Goal: Information Seeking & Learning: Learn about a topic

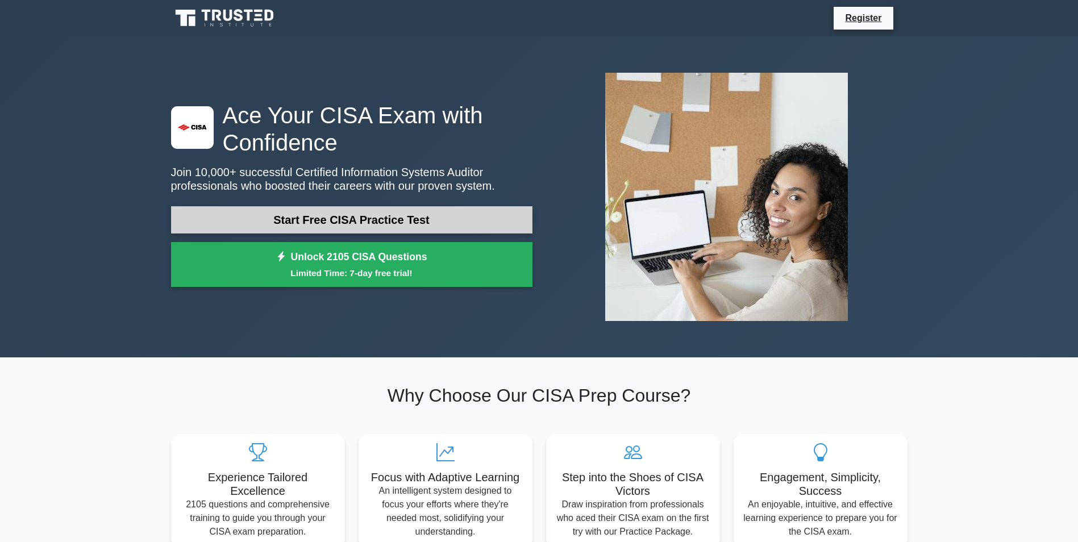
click at [435, 213] on link "Start Free CISA Practice Test" at bounding box center [351, 219] width 361 height 27
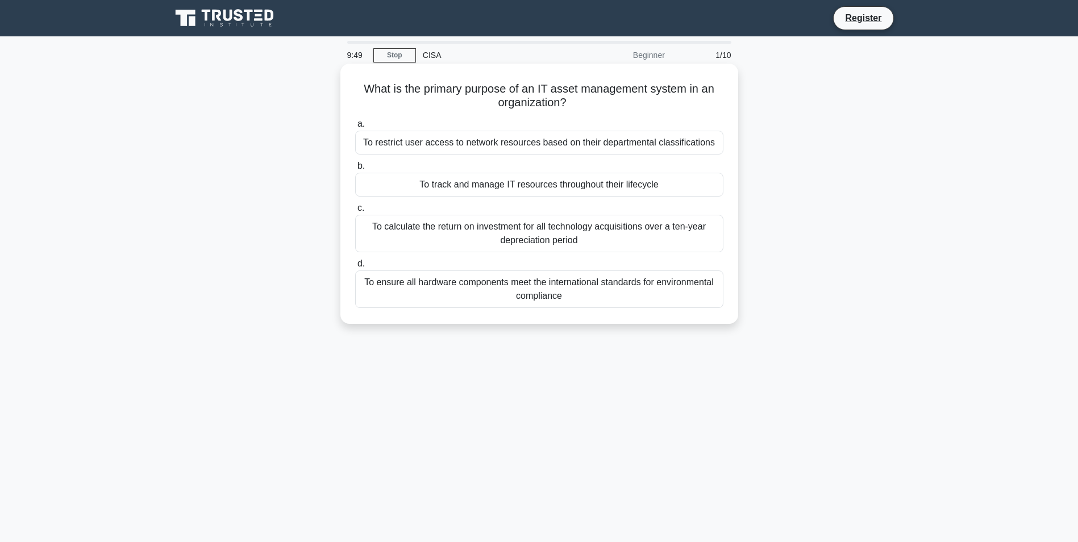
click at [592, 183] on div "To track and manage IT resources throughout their lifecycle" at bounding box center [539, 185] width 368 height 24
click at [355, 170] on input "b. To track and manage IT resources throughout their lifecycle" at bounding box center [355, 165] width 0 height 7
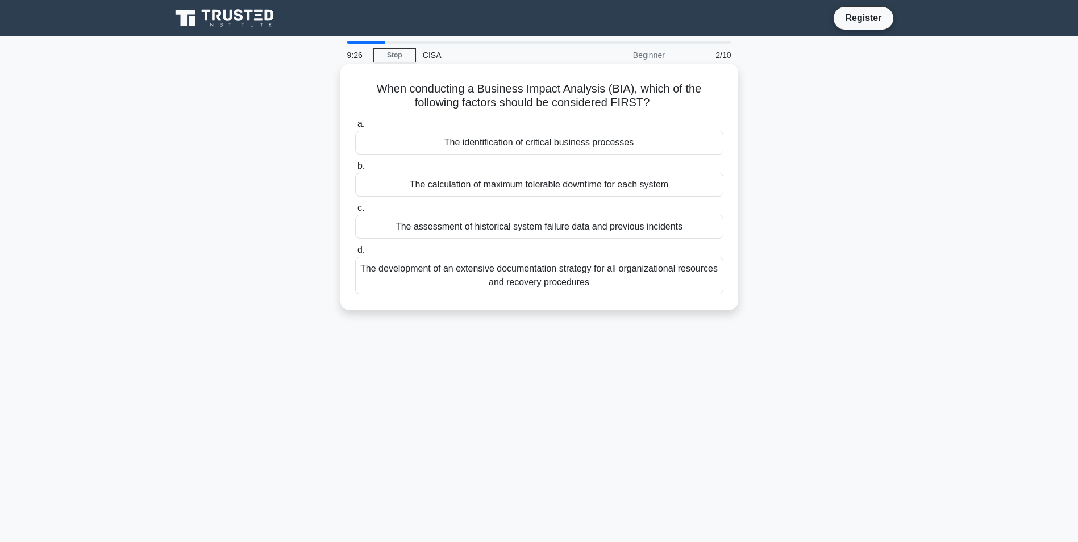
click at [578, 141] on div "The identification of critical business processes" at bounding box center [539, 143] width 368 height 24
click at [355, 128] on input "a. The identification of critical business processes" at bounding box center [355, 123] width 0 height 7
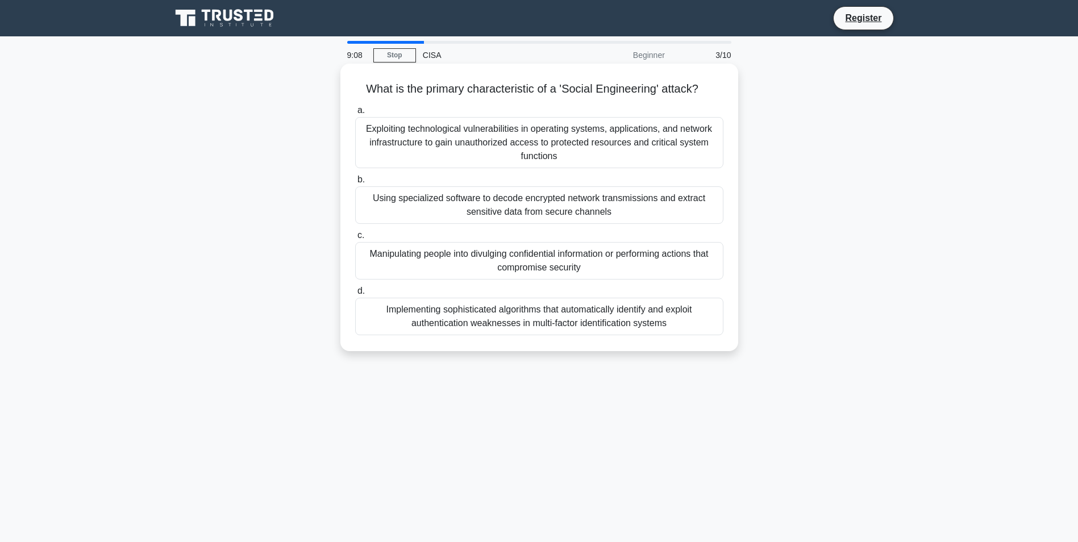
click at [616, 259] on div "Manipulating people into divulging confidential information or performing actio…" at bounding box center [539, 260] width 368 height 37
click at [555, 252] on div "Manipulating people into divulging confidential information or performing actio…" at bounding box center [539, 260] width 368 height 37
click at [355, 239] on input "c. Manipulating people into divulging confidential information or performing ac…" at bounding box center [355, 235] width 0 height 7
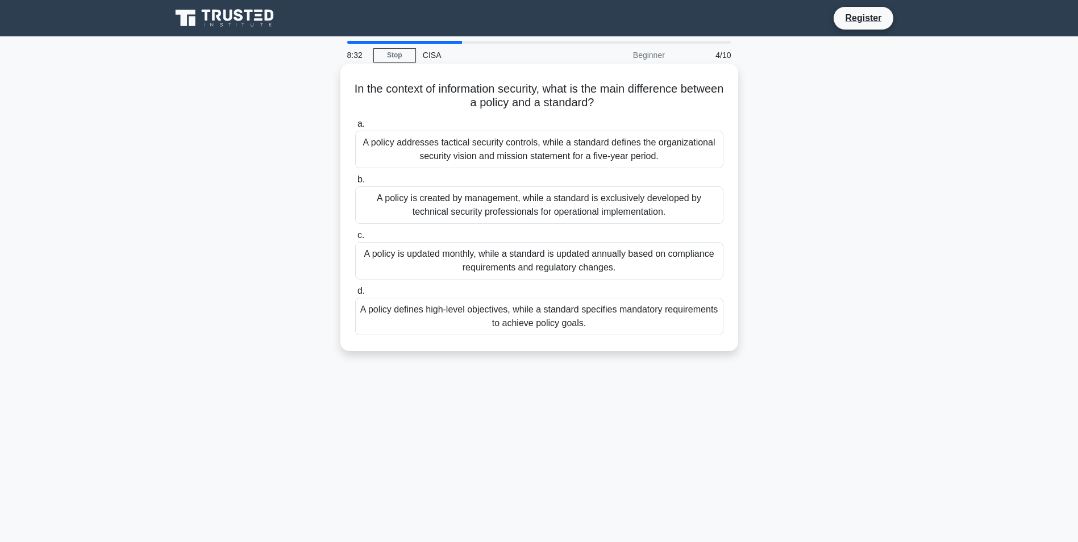
click at [532, 207] on div "A policy is created by management, while a standard is exclusively developed by…" at bounding box center [539, 204] width 368 height 37
click at [355, 183] on input "b. A policy is created by management, while a standard is exclusively developed…" at bounding box center [355, 179] width 0 height 7
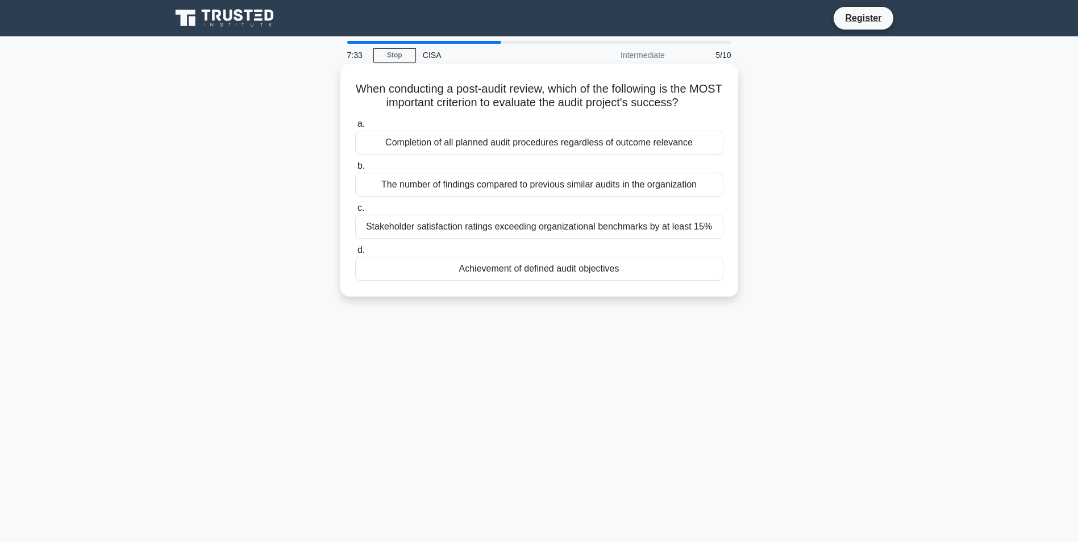
click at [580, 272] on div "Achievement of defined audit objectives" at bounding box center [539, 269] width 368 height 24
click at [355, 254] on input "d. Achievement of defined audit objectives" at bounding box center [355, 250] width 0 height 7
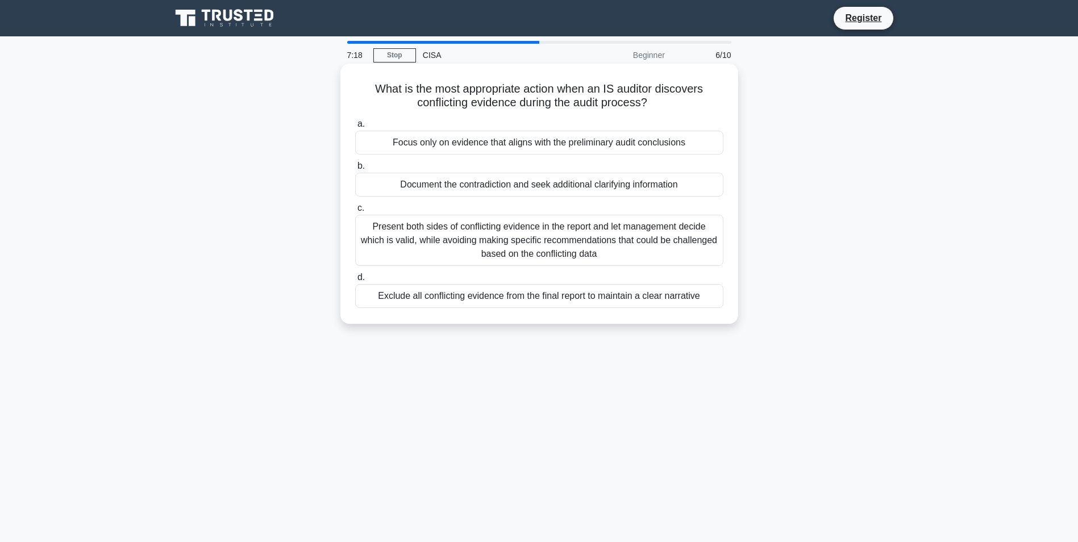
click at [656, 188] on div "Document the contradiction and seek additional clarifying information" at bounding box center [539, 185] width 368 height 24
click at [355, 170] on input "b. Document the contradiction and seek additional clarifying information" at bounding box center [355, 165] width 0 height 7
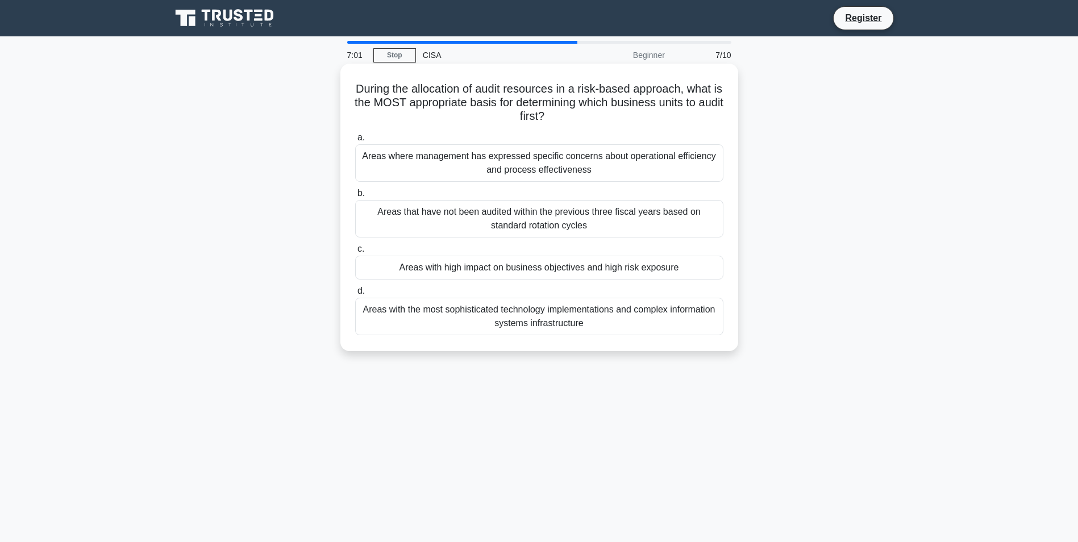
click at [670, 266] on div "Areas with high impact on business objectives and high risk exposure" at bounding box center [539, 268] width 368 height 24
click at [355, 253] on input "c. Areas with high impact on business objectives and high risk exposure" at bounding box center [355, 248] width 0 height 7
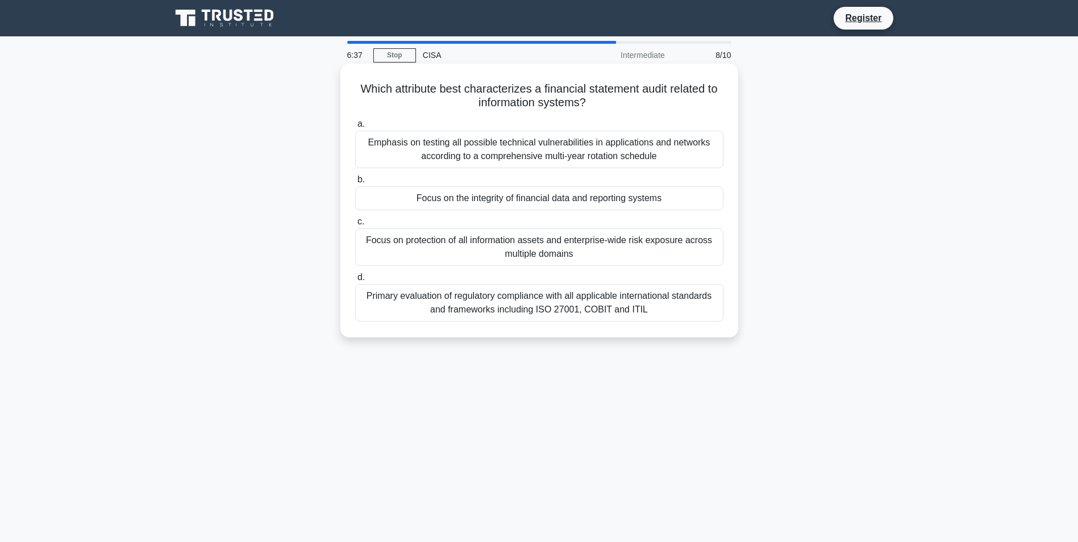
click at [601, 198] on div "Focus on the integrity of financial data and reporting systems" at bounding box center [539, 198] width 368 height 24
click at [355, 183] on input "b. Focus on the integrity of financial data and reporting systems" at bounding box center [355, 179] width 0 height 7
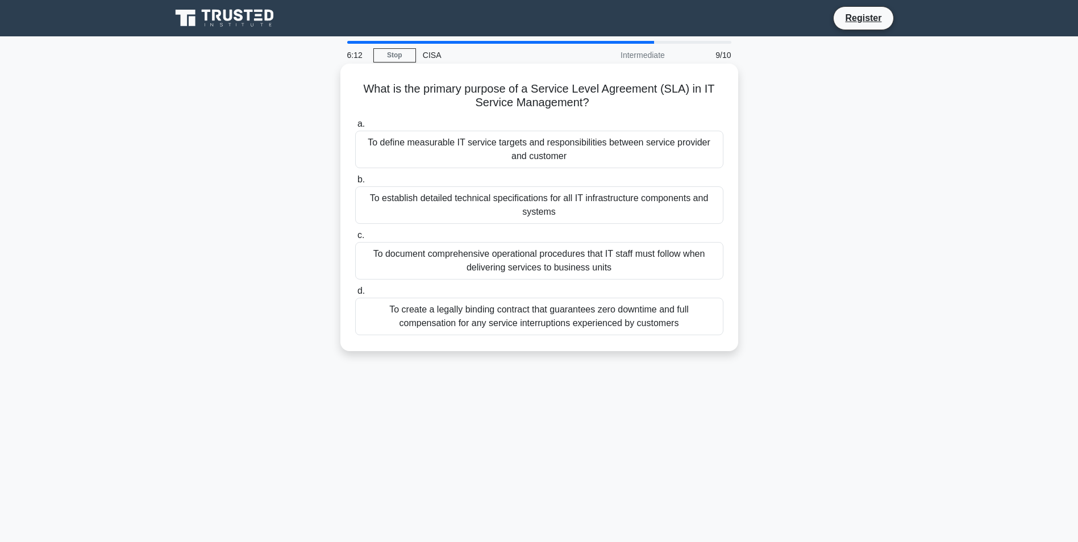
click at [573, 148] on div "To define measurable IT service targets and responsibilities between service pr…" at bounding box center [539, 149] width 368 height 37
click at [355, 128] on input "a. To define measurable IT service targets and responsibilities between service…" at bounding box center [355, 123] width 0 height 7
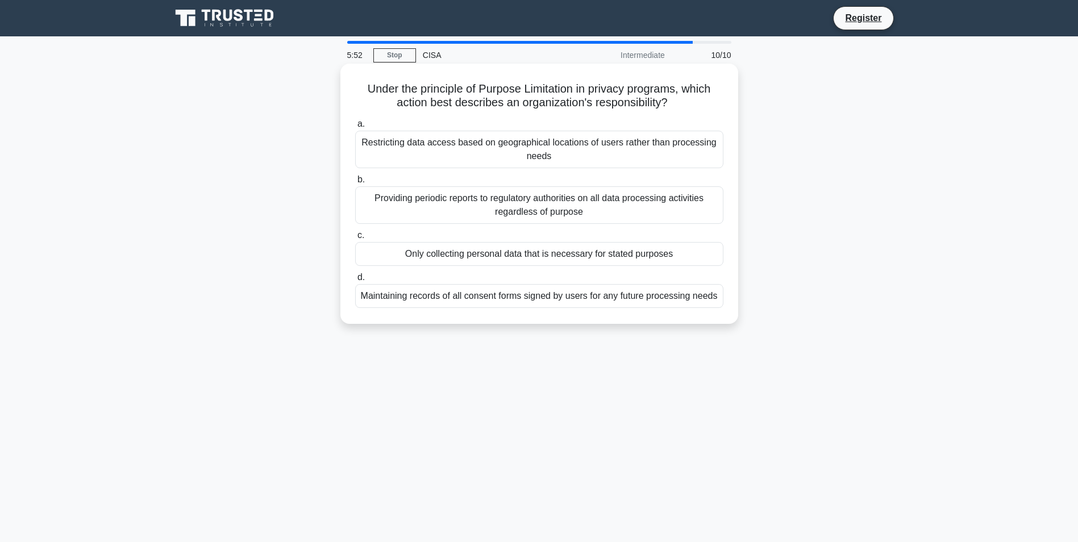
click at [653, 260] on div "Only collecting personal data that is necessary for stated purposes" at bounding box center [539, 254] width 368 height 24
click at [355, 239] on input "c. Only collecting personal data that is necessary for stated purposes" at bounding box center [355, 235] width 0 height 7
